Goal: Navigation & Orientation: Go to known website

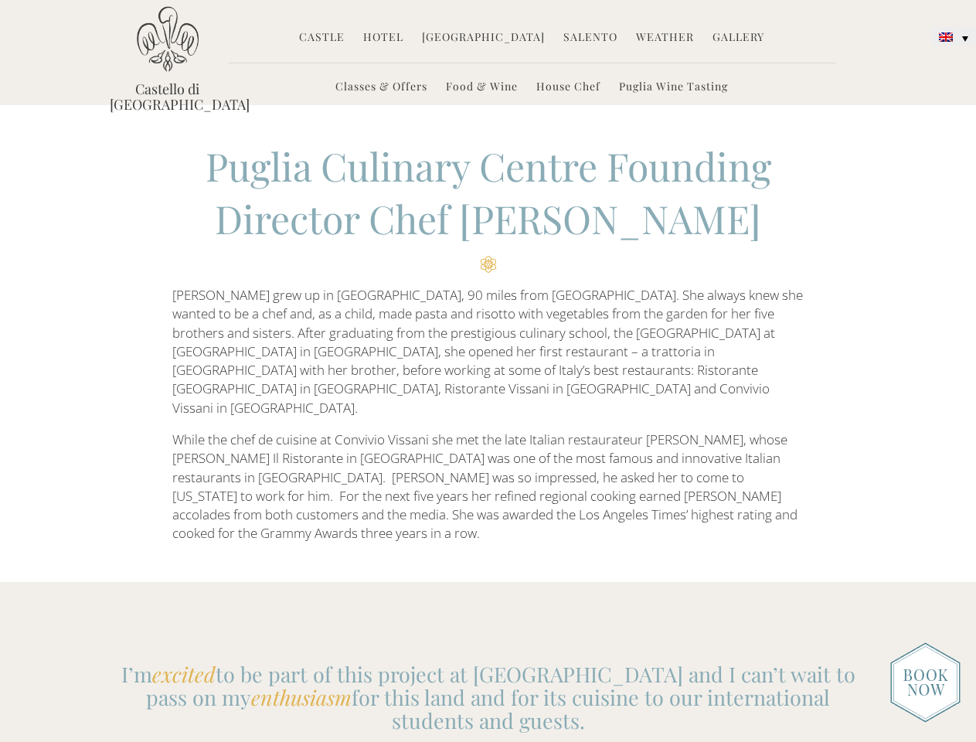
click at [954, 36] on link at bounding box center [954, 36] width 45 height 19
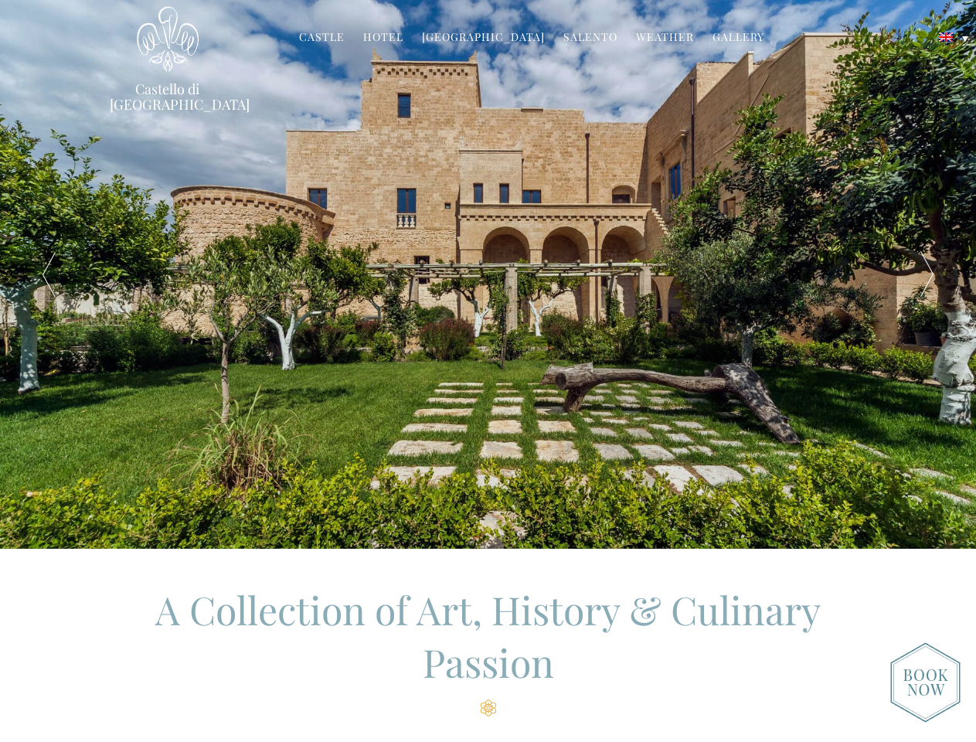
click at [488, 371] on div "A Family Home Opens its Doors in [GEOGRAPHIC_DATA] – [GEOGRAPHIC_DATA] – [GEOGR…" at bounding box center [489, 274] width 683 height 549
click at [954, 36] on link at bounding box center [954, 36] width 45 height 19
click at [49, 274] on div at bounding box center [48, 274] width 97 height 549
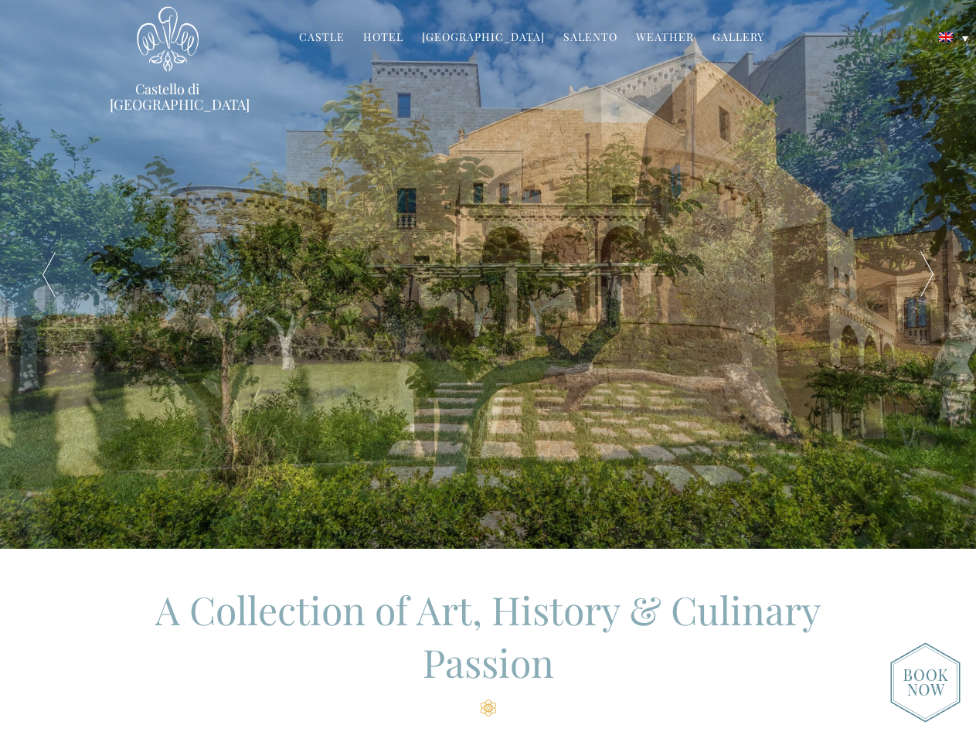
click at [928, 274] on div at bounding box center [927, 274] width 97 height 549
